Goal: Transaction & Acquisition: Purchase product/service

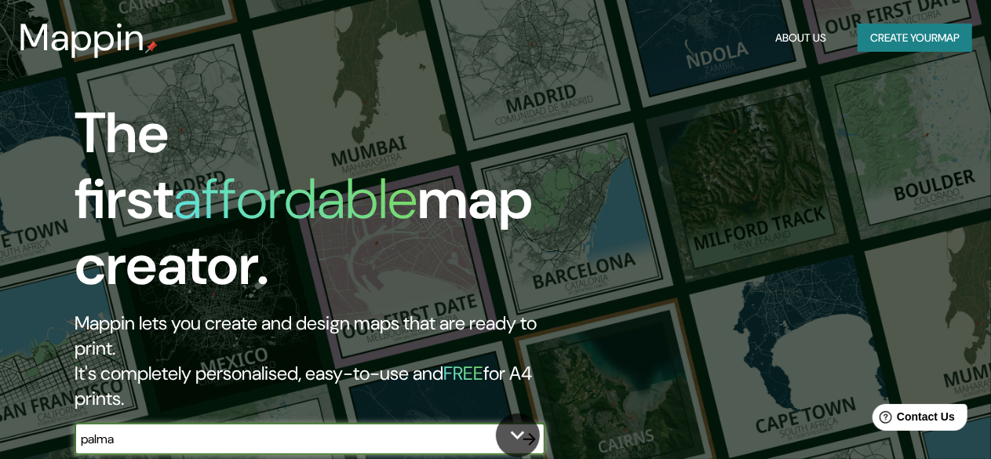
type input "palma"
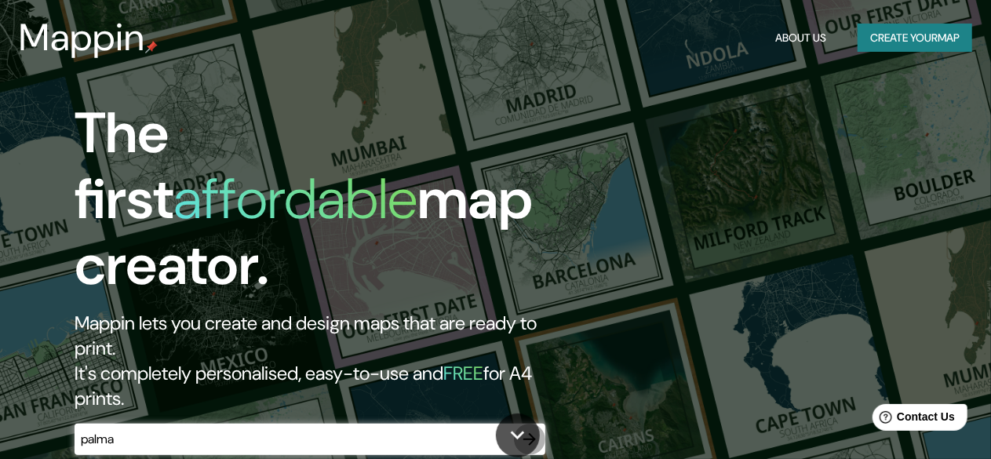
click at [529, 433] on icon "button" at bounding box center [529, 439] width 13 height 13
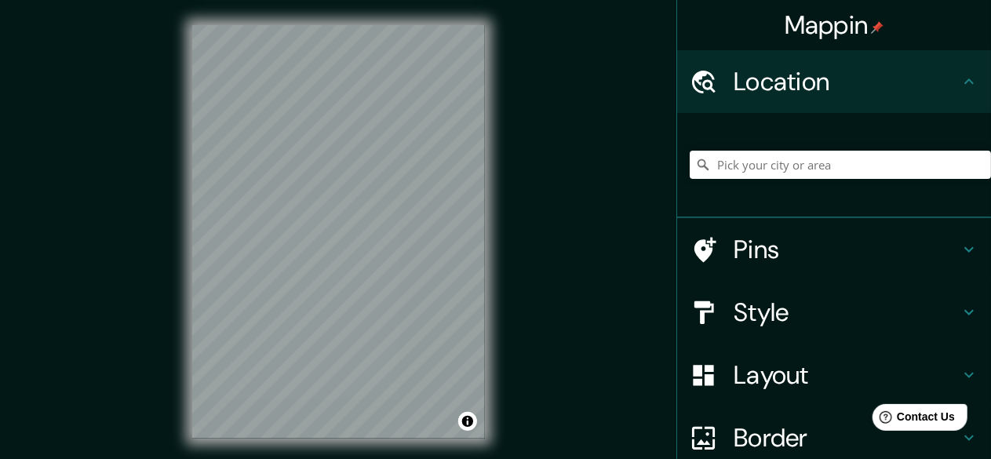
click at [744, 311] on h4 "Style" at bounding box center [847, 312] width 226 height 31
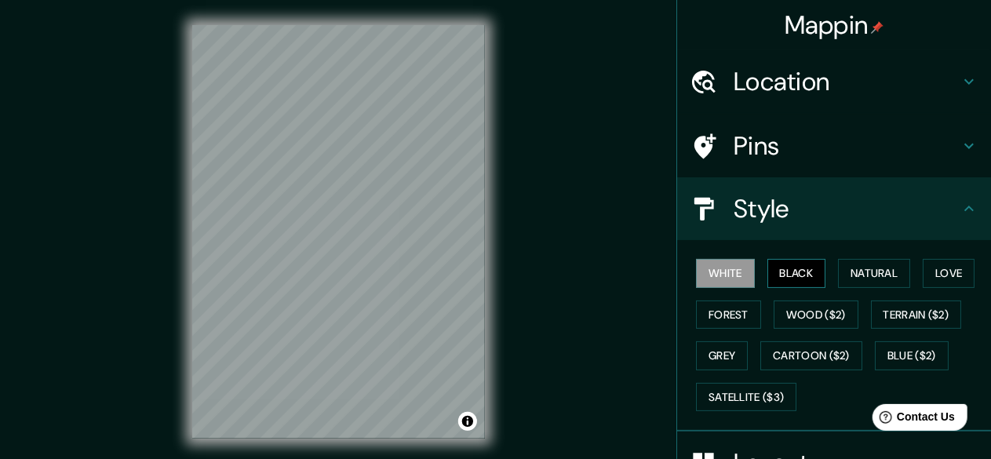
click at [803, 281] on button "Black" at bounding box center [796, 273] width 59 height 29
click at [858, 282] on button "Natural" at bounding box center [874, 273] width 72 height 29
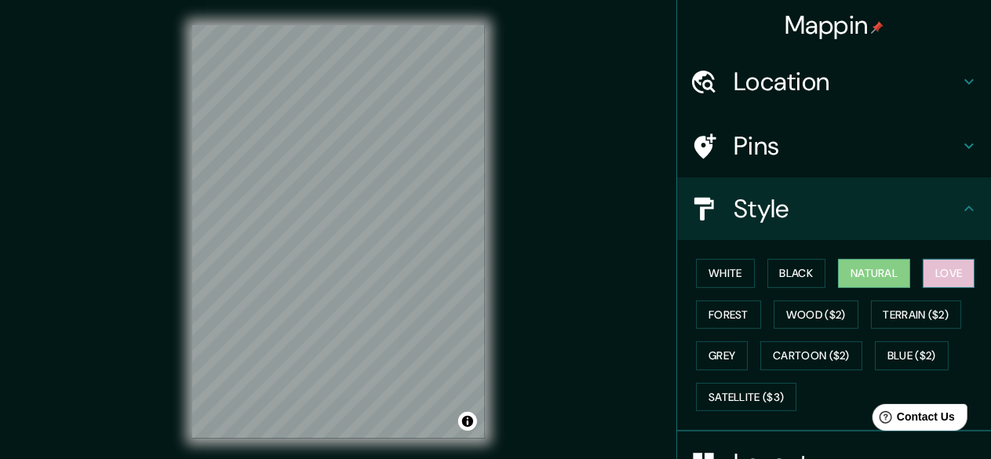
click at [928, 264] on button "Love" at bounding box center [949, 273] width 52 height 29
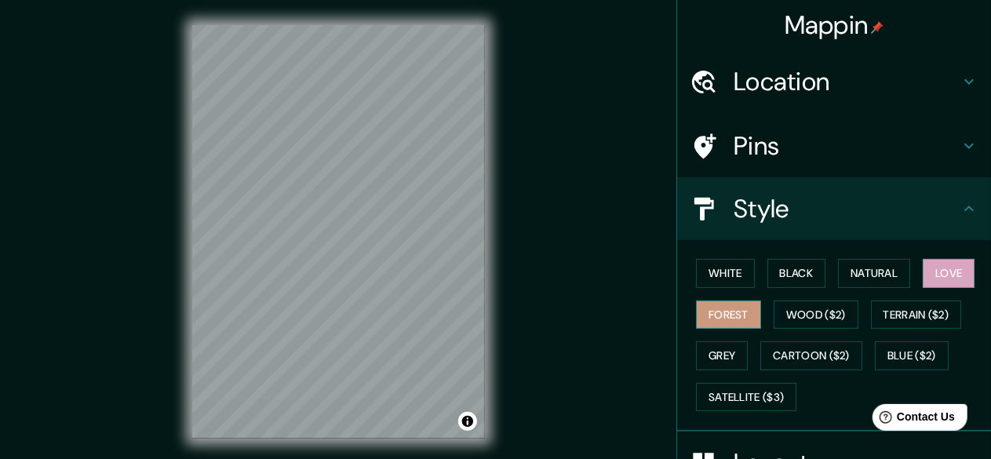
click at [728, 317] on button "Forest" at bounding box center [728, 314] width 65 height 29
click at [793, 309] on button "Wood ($2)" at bounding box center [816, 314] width 85 height 29
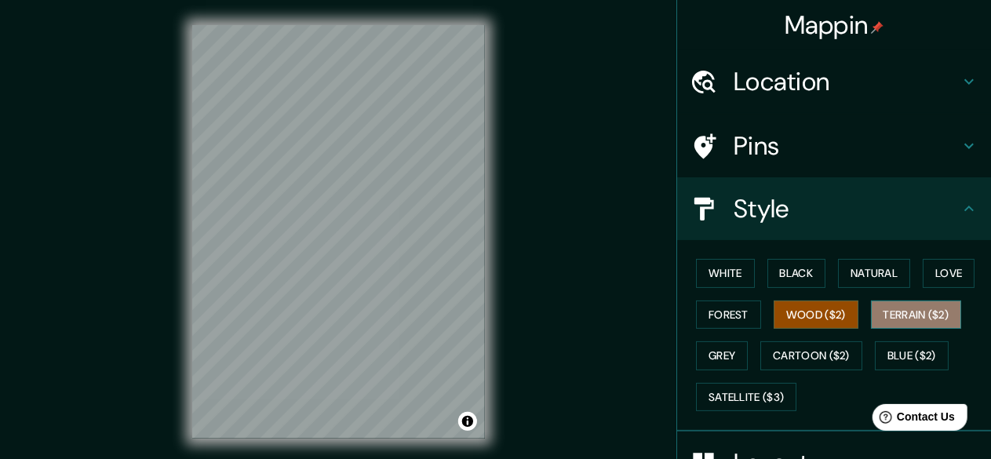
click at [885, 316] on button "Terrain ($2)" at bounding box center [916, 314] width 91 height 29
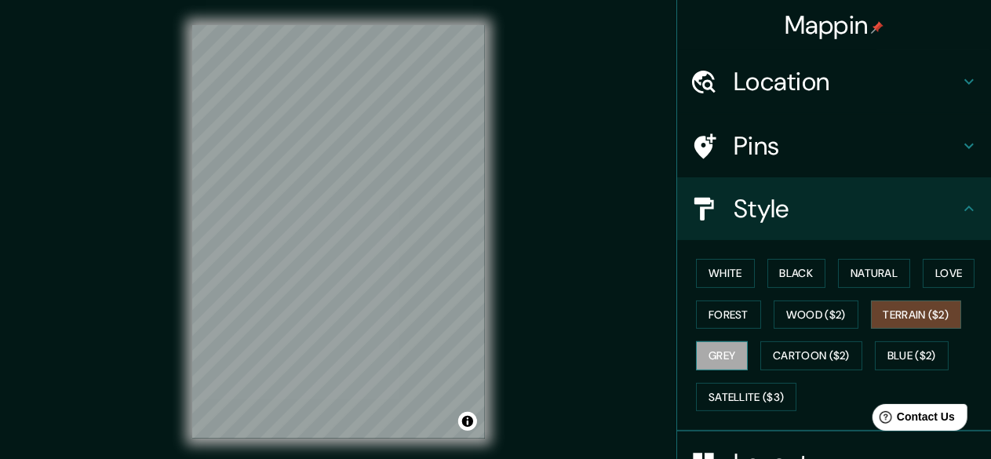
click at [730, 354] on button "Grey" at bounding box center [722, 355] width 52 height 29
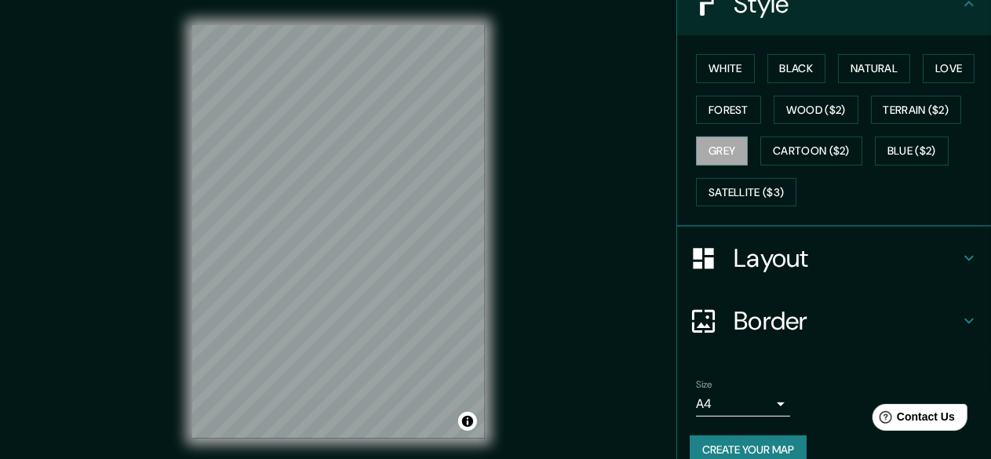
scroll to position [226, 0]
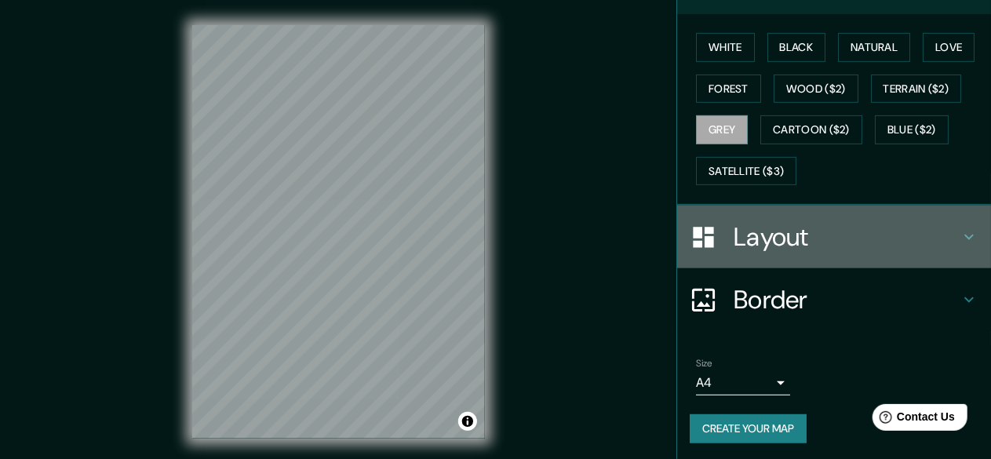
click at [836, 228] on h4 "Layout" at bounding box center [847, 236] width 226 height 31
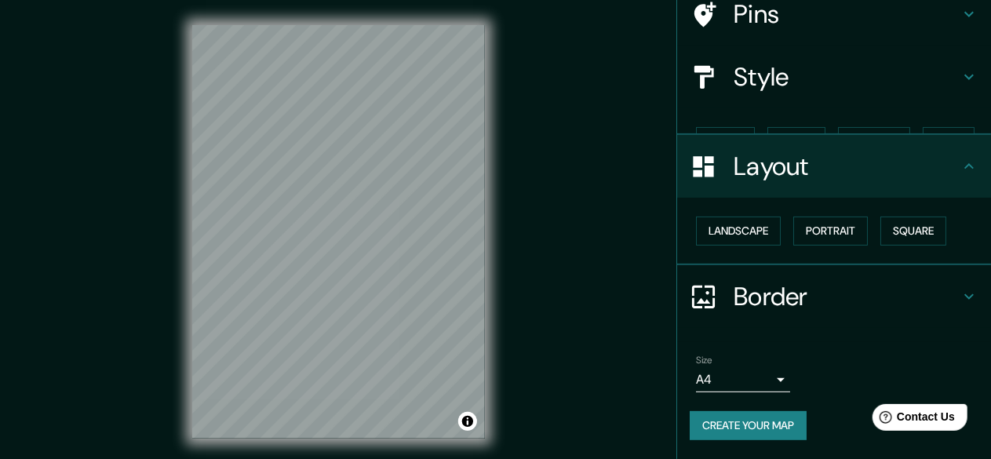
scroll to position [104, 0]
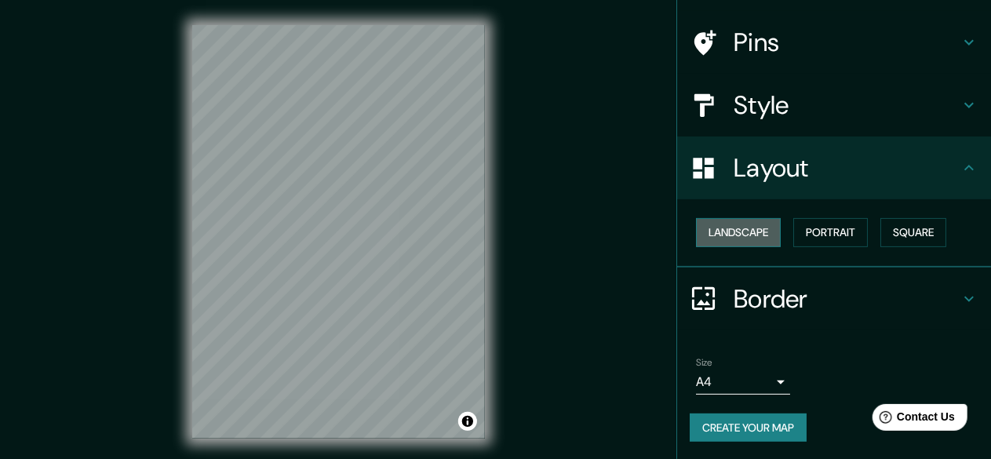
click at [742, 237] on button "Landscape" at bounding box center [738, 232] width 85 height 29
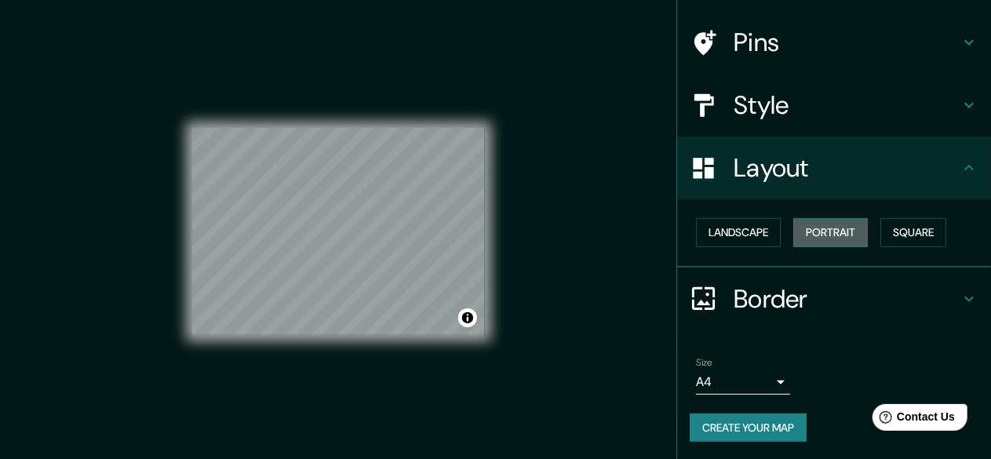
click at [814, 224] on button "Portrait" at bounding box center [830, 232] width 75 height 29
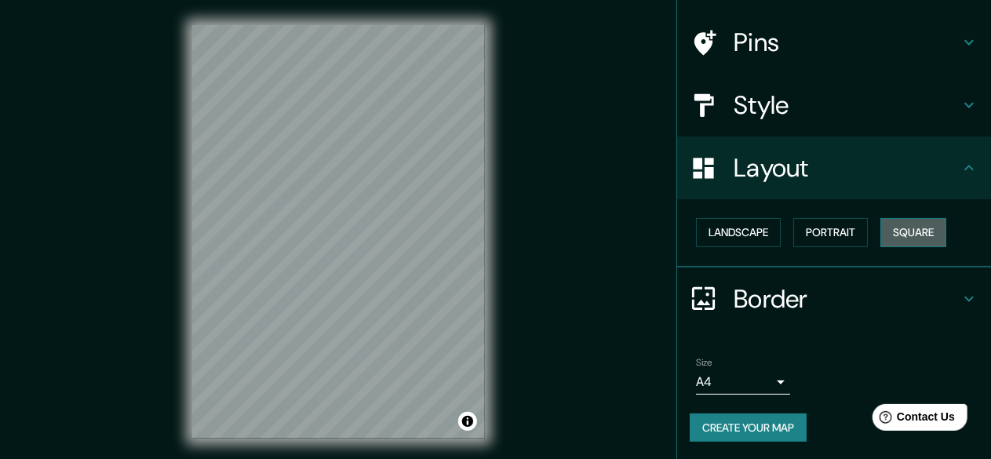
click at [891, 222] on button "Square" at bounding box center [913, 232] width 66 height 29
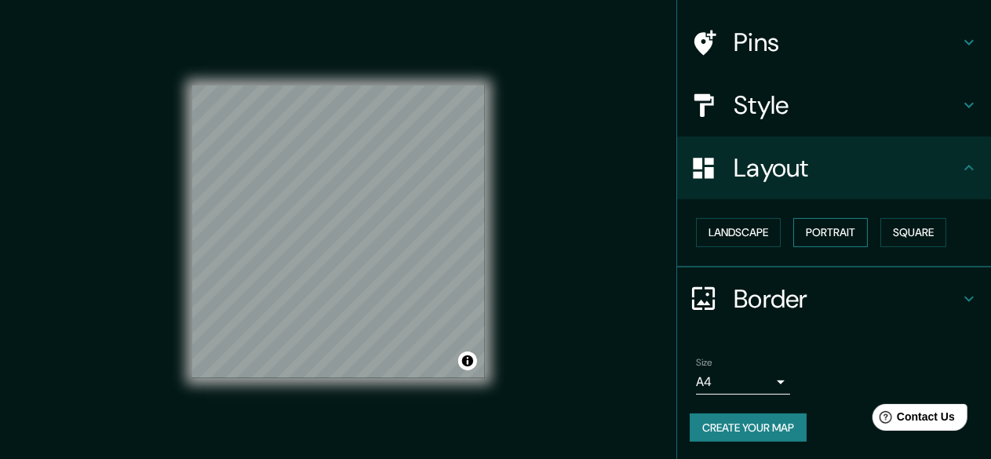
click at [839, 227] on button "Portrait" at bounding box center [830, 232] width 75 height 29
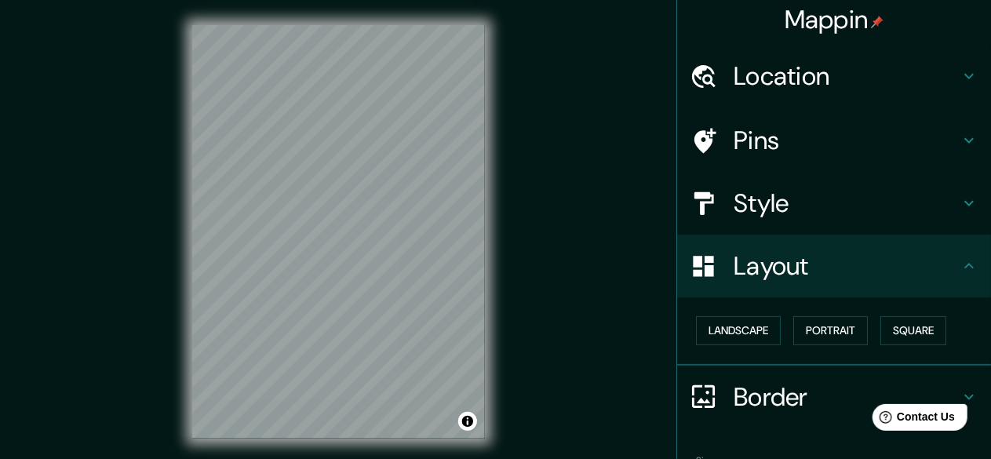
scroll to position [0, 0]
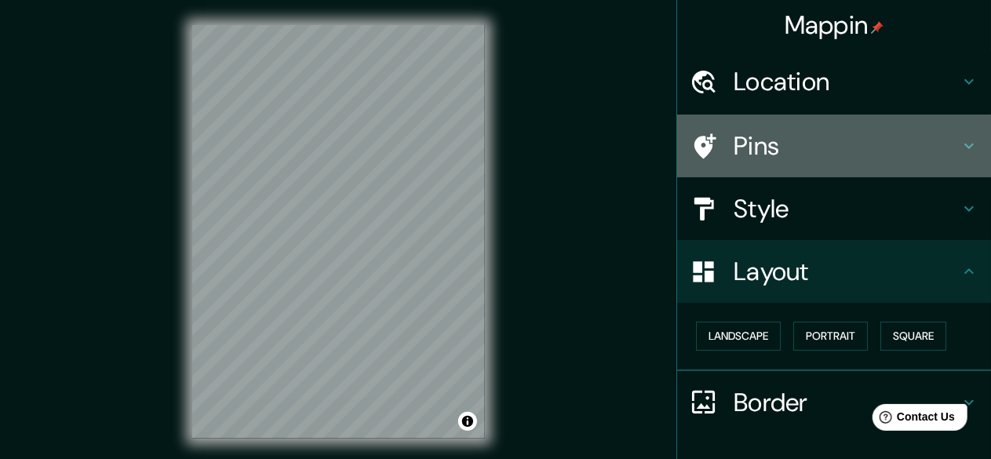
click at [814, 148] on h4 "Pins" at bounding box center [847, 145] width 226 height 31
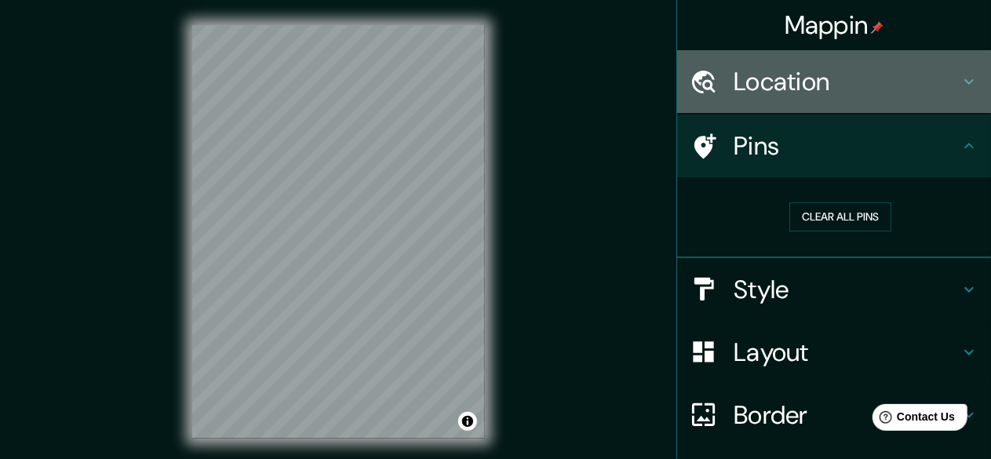
click at [852, 91] on h4 "Location" at bounding box center [847, 81] width 226 height 31
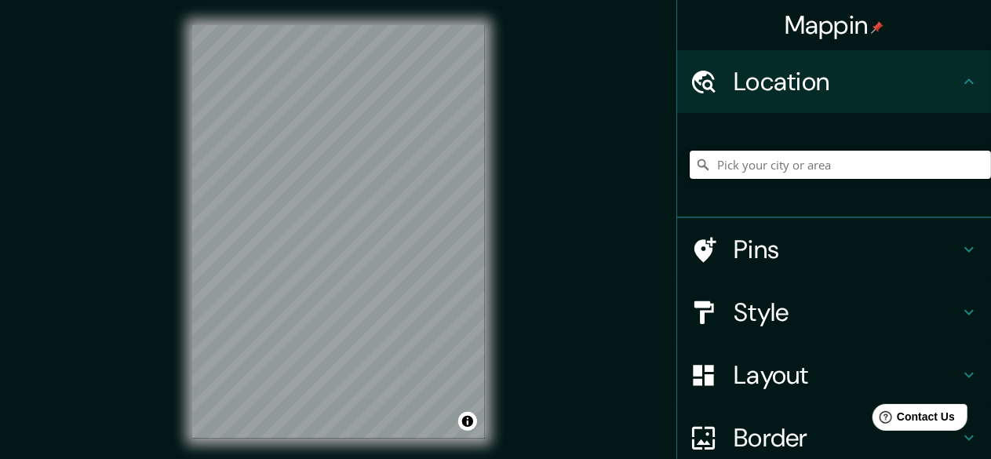
click at [771, 177] on input "Pick your city or area" at bounding box center [840, 165] width 301 height 28
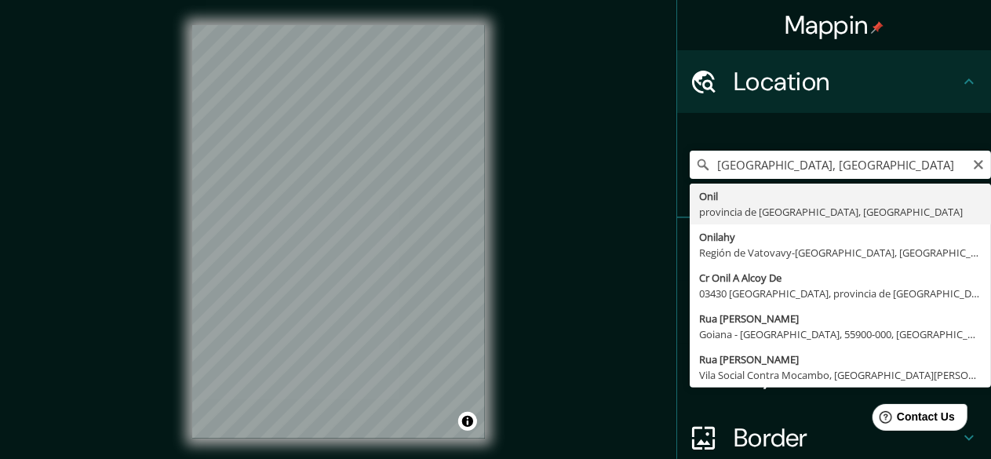
type input "[GEOGRAPHIC_DATA], provincia de [GEOGRAPHIC_DATA], [GEOGRAPHIC_DATA]"
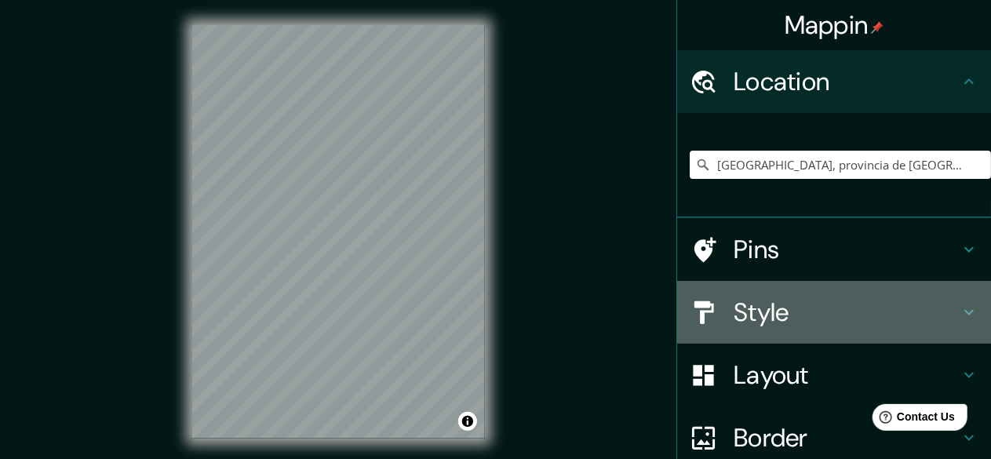
click at [825, 300] on h4 "Style" at bounding box center [847, 312] width 226 height 31
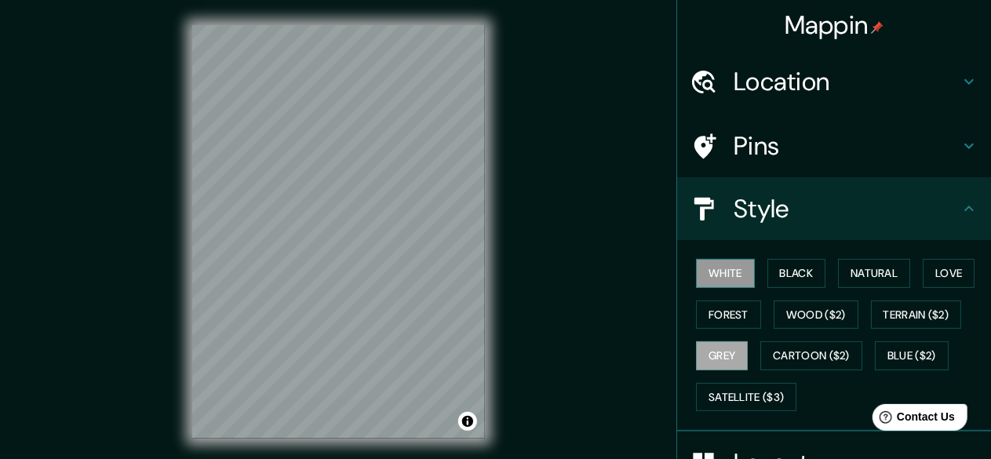
click at [733, 274] on button "White" at bounding box center [725, 273] width 59 height 29
click at [767, 264] on button "Black" at bounding box center [796, 273] width 59 height 29
click at [696, 262] on button "White" at bounding box center [725, 273] width 59 height 29
click at [780, 304] on button "Wood ($2)" at bounding box center [816, 314] width 85 height 29
click at [712, 271] on button "White" at bounding box center [725, 273] width 59 height 29
